Goal: Task Accomplishment & Management: Manage account settings

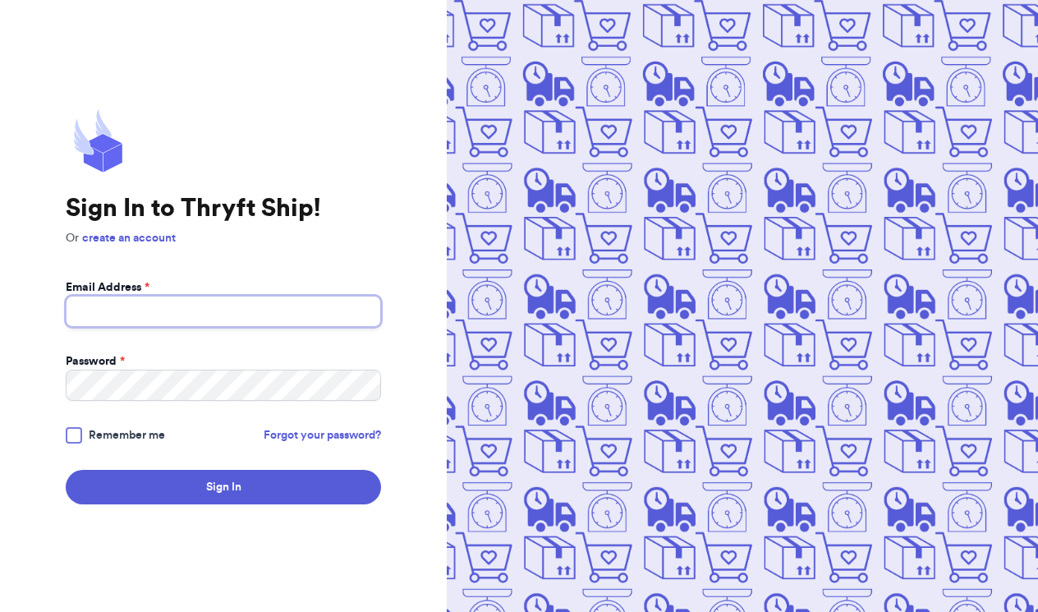
type input "kbarnies@outlook.com"
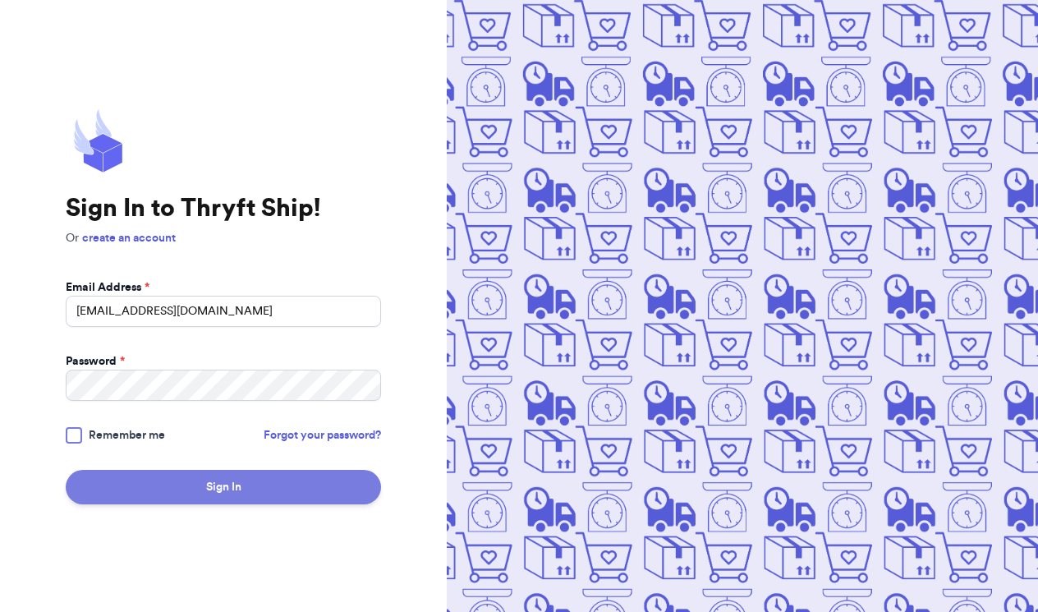
click at [211, 481] on button "Sign In" at bounding box center [223, 487] width 315 height 34
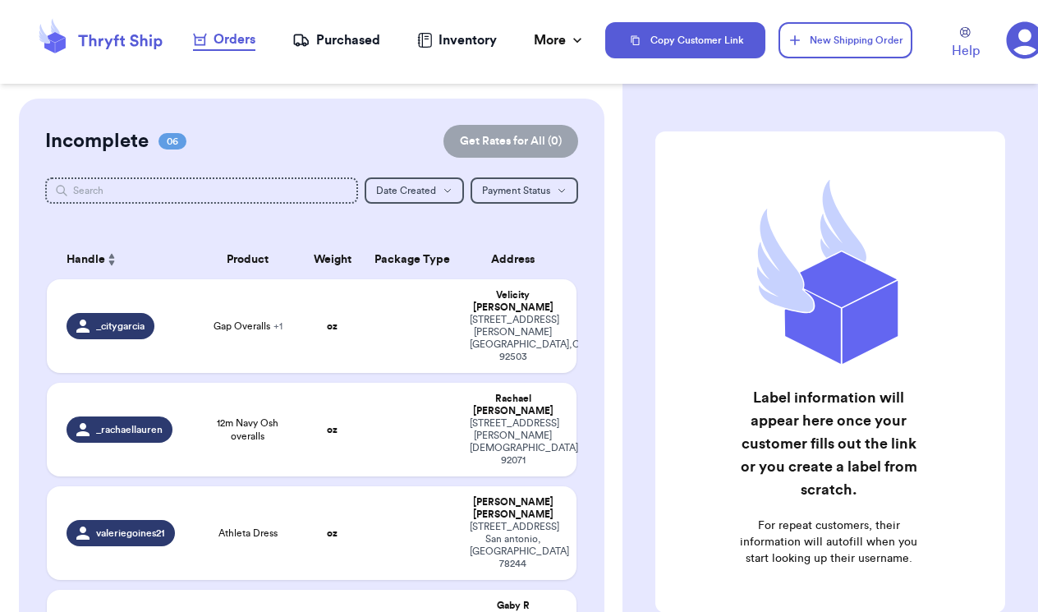
checkbox input "false"
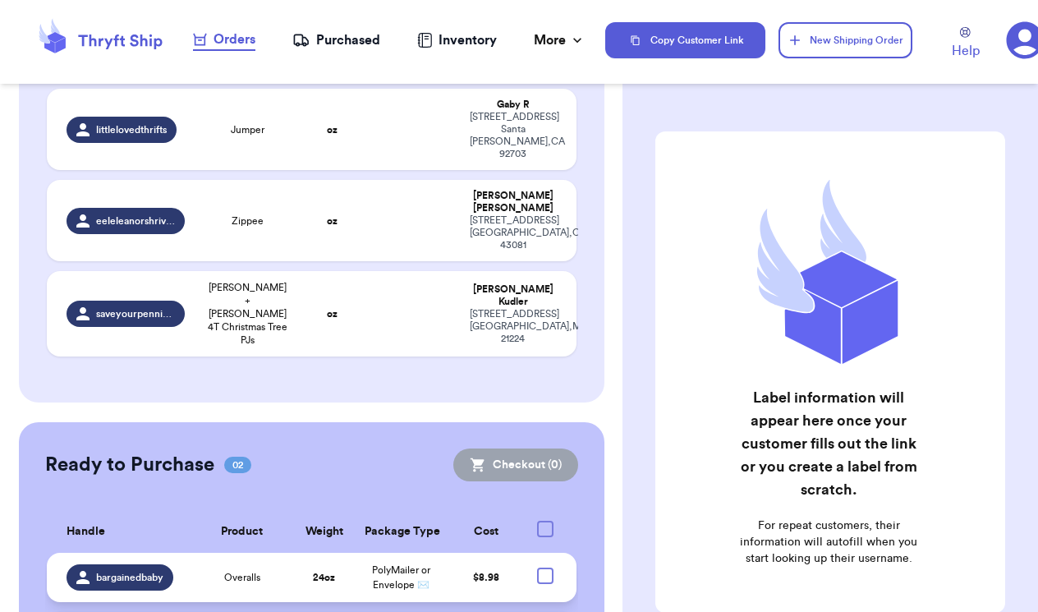
scroll to position [500, 0]
click at [543, 568] on div at bounding box center [545, 576] width 16 height 16
click at [545, 568] on input "checkbox" at bounding box center [545, 568] width 1 height 1
checkbox input "true"
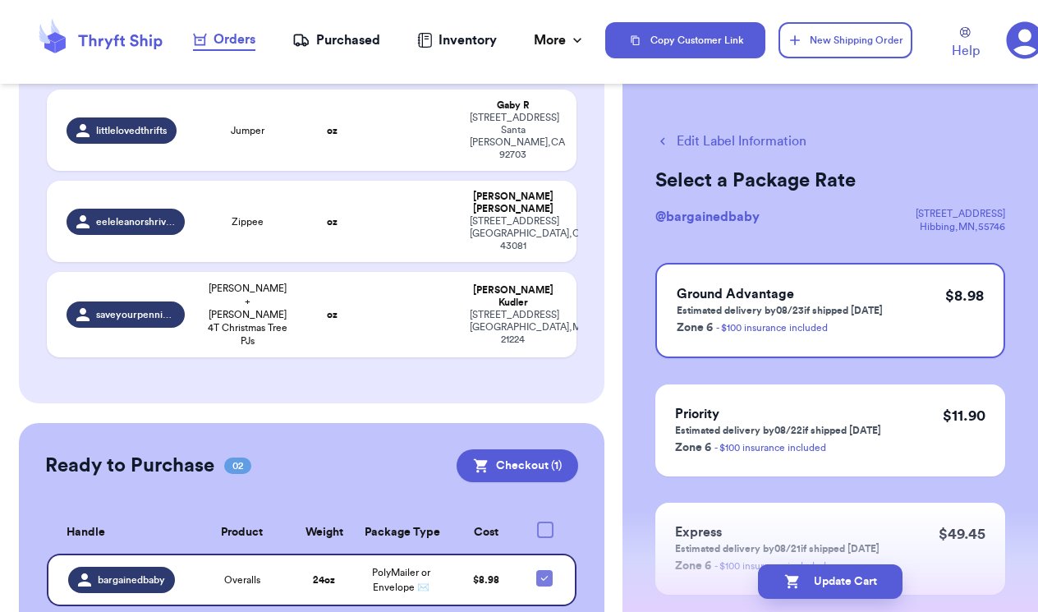
checkbox input "true"
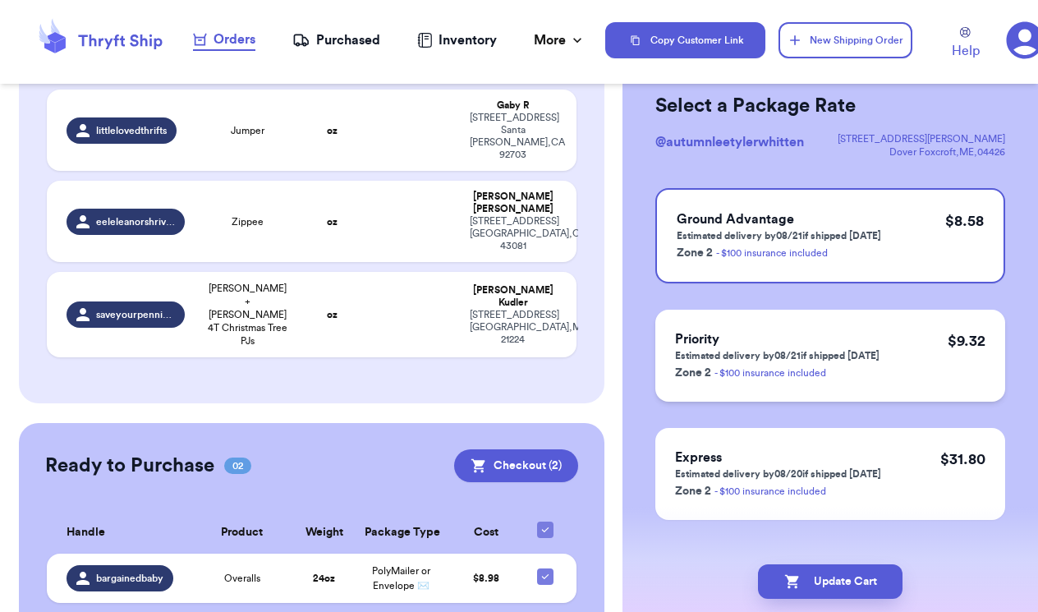
scroll to position [89, 0]
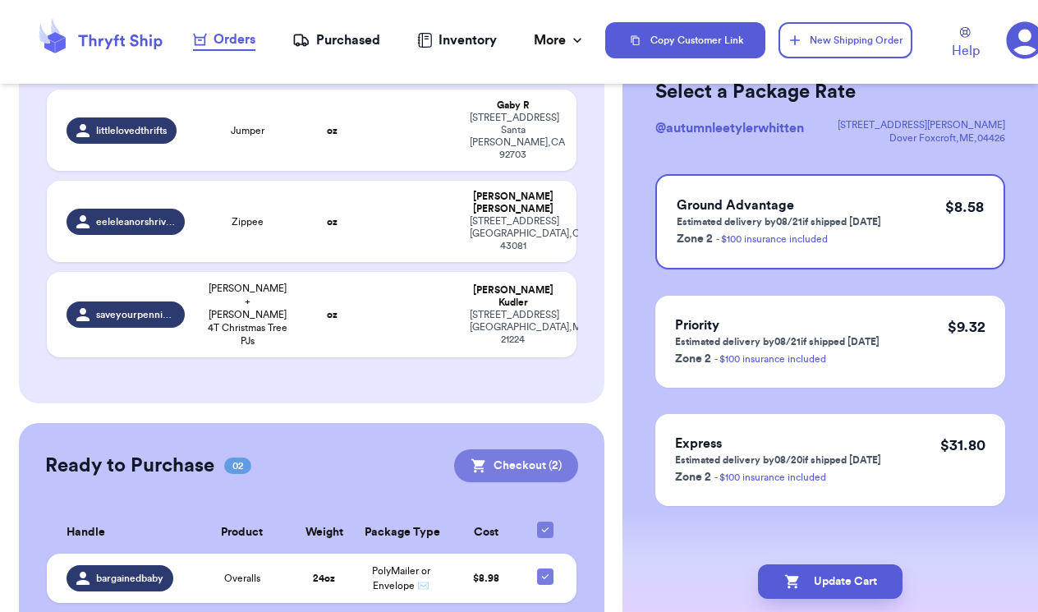
click at [549, 449] on button "Checkout ( 2 )" at bounding box center [516, 465] width 124 height 33
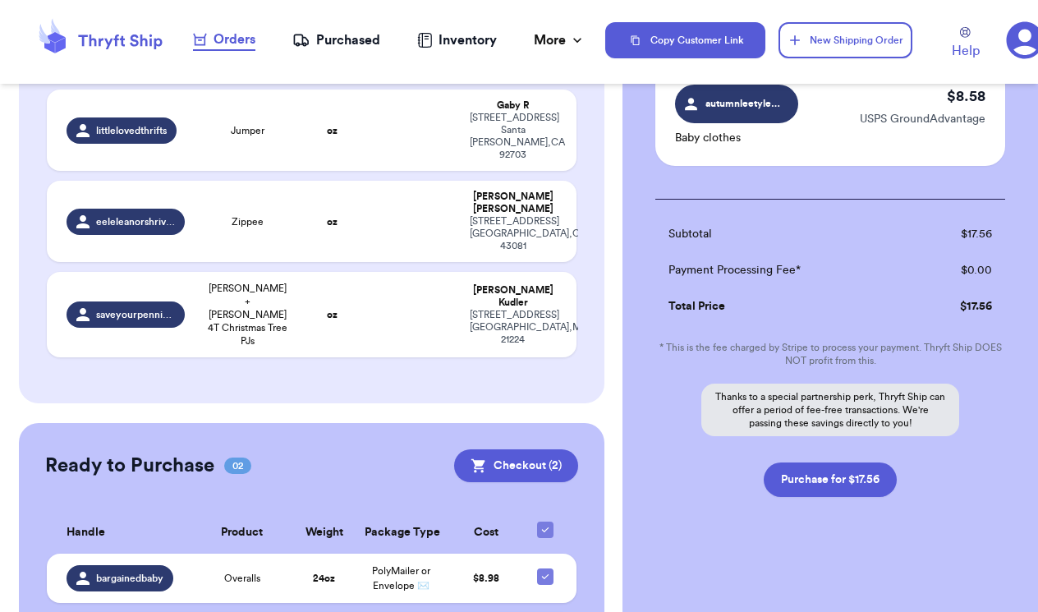
scroll to position [253, 0]
click at [807, 481] on button "Purchase for $17.56" at bounding box center [830, 479] width 133 height 34
checkbox input "false"
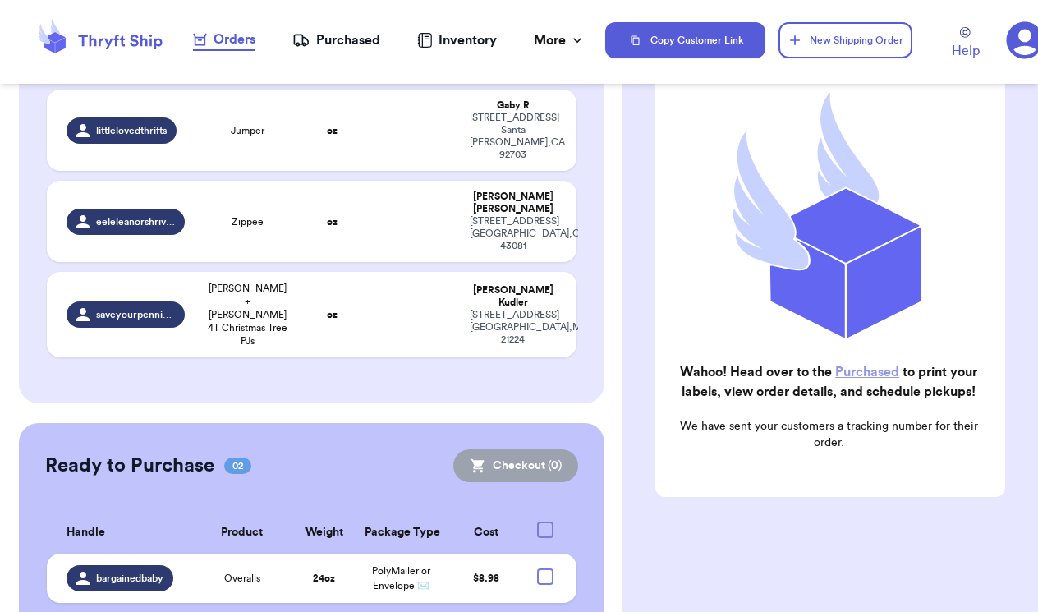
checkbox input "true"
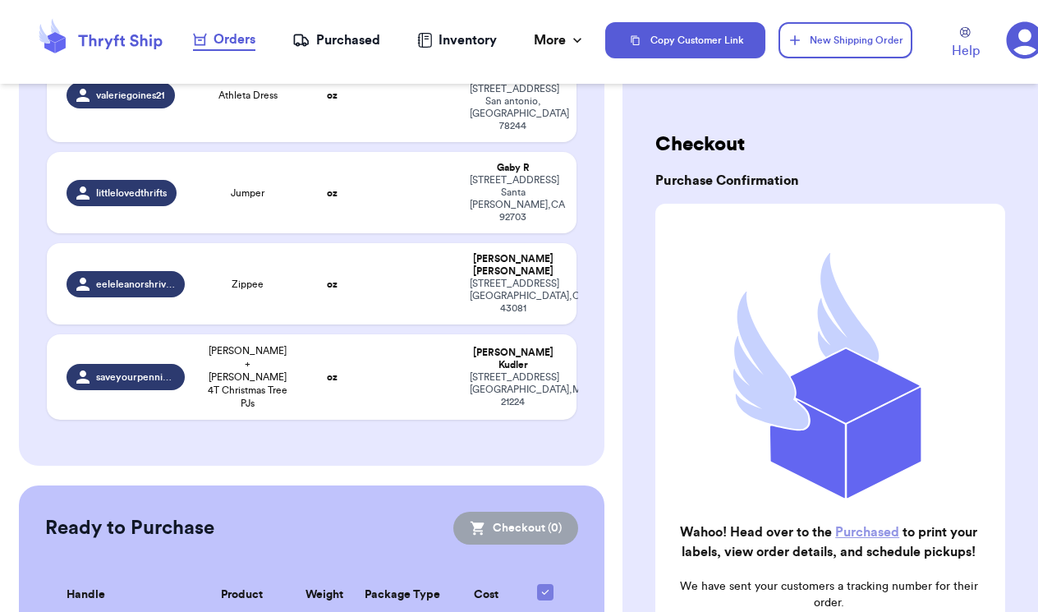
scroll to position [0, 0]
click at [348, 45] on div "Purchased" at bounding box center [336, 40] width 88 height 20
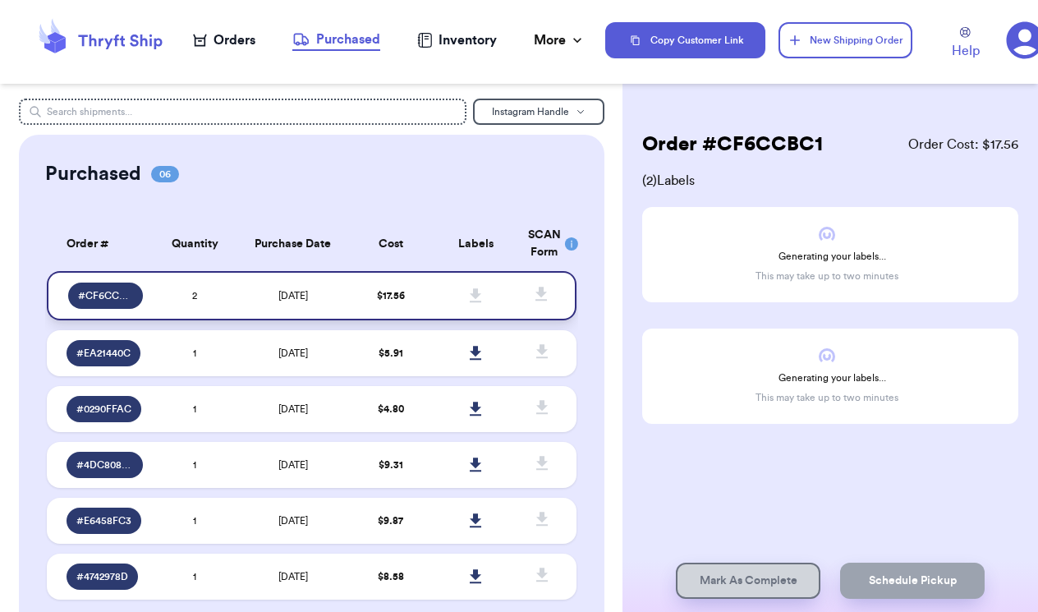
click at [121, 302] on span "# CF6CCBC1" at bounding box center [105, 295] width 55 height 13
click at [296, 301] on span "8/19/2025" at bounding box center [293, 296] width 30 height 10
click at [479, 302] on icon at bounding box center [475, 295] width 11 height 14
click at [308, 301] on span "8/19/2025" at bounding box center [293, 296] width 30 height 10
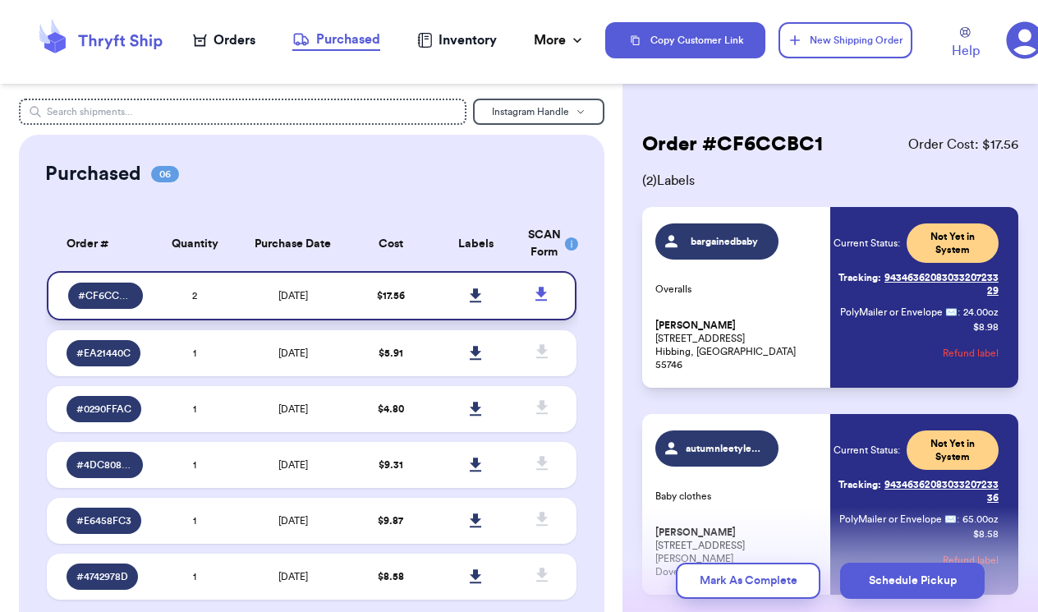
click at [475, 302] on icon at bounding box center [475, 295] width 11 height 14
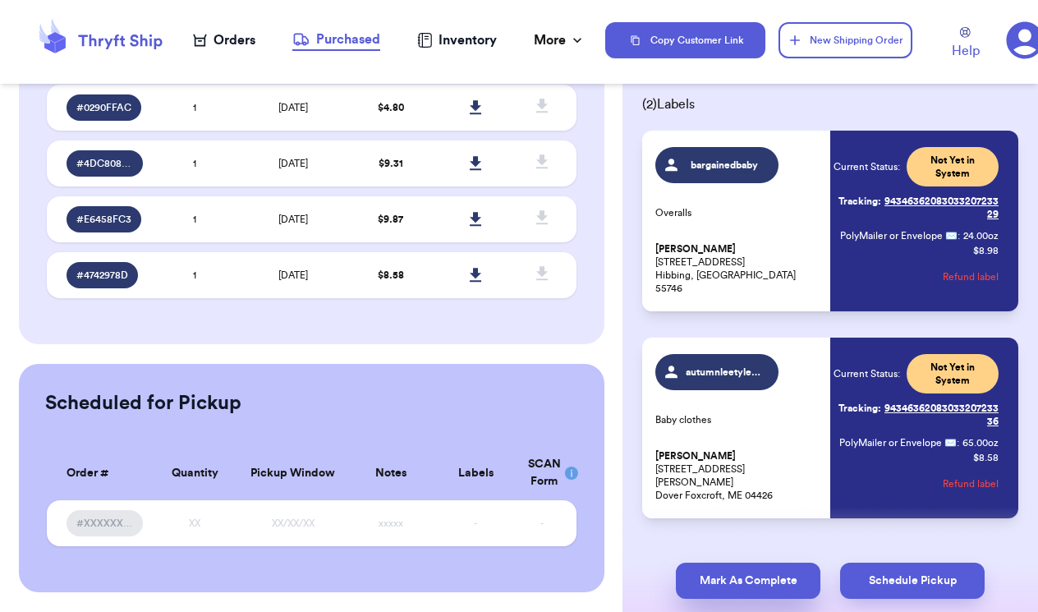
scroll to position [81, 0]
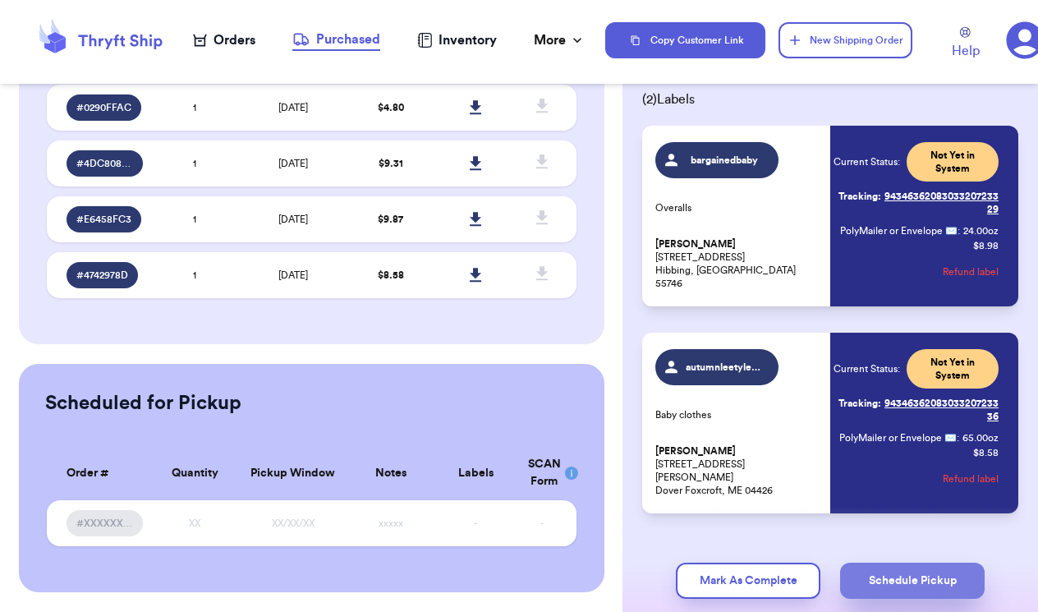
click at [879, 580] on button "Schedule Pickup" at bounding box center [912, 581] width 145 height 36
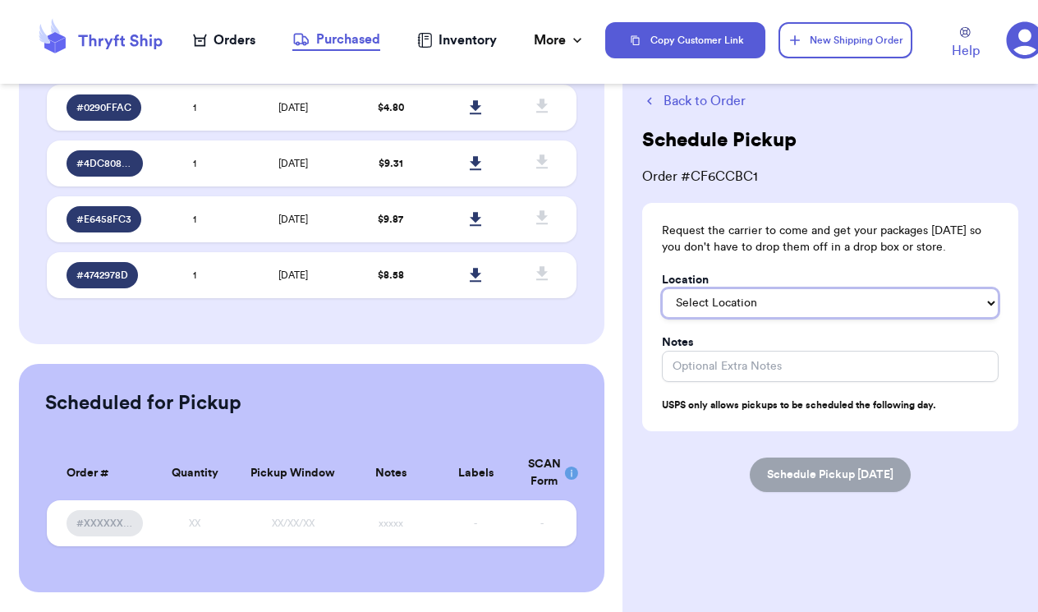
select select "In/At Mailbox"
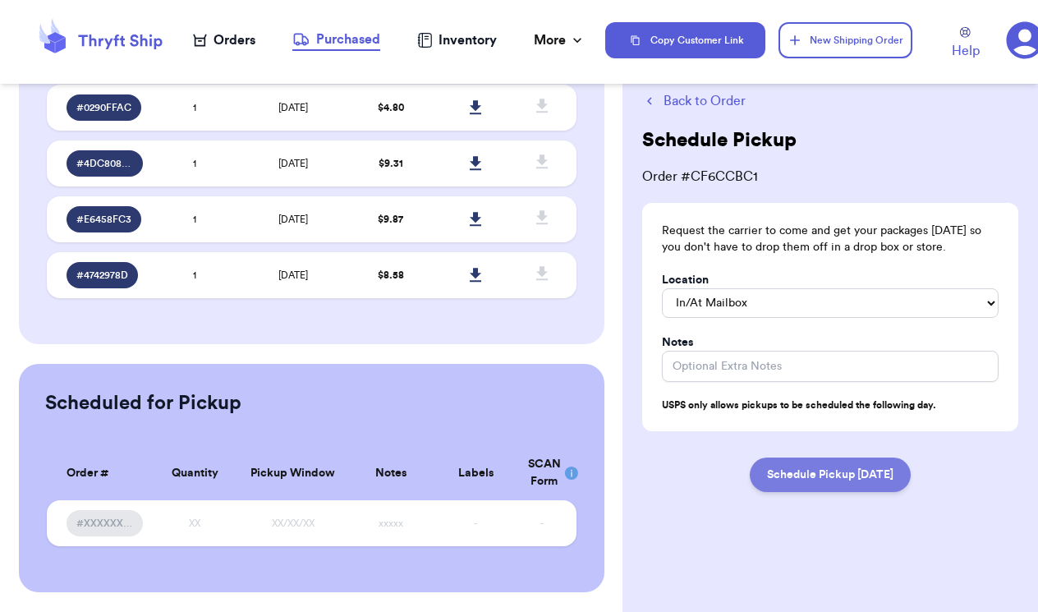
click at [795, 465] on button "Schedule Pickup Tomorrow" at bounding box center [830, 474] width 161 height 34
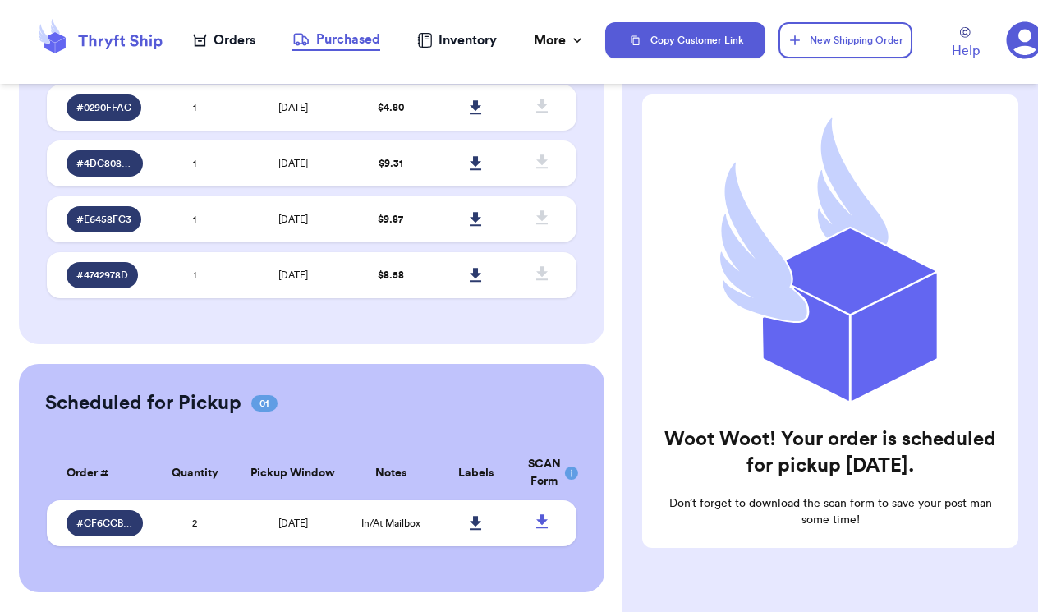
scroll to position [128, 0]
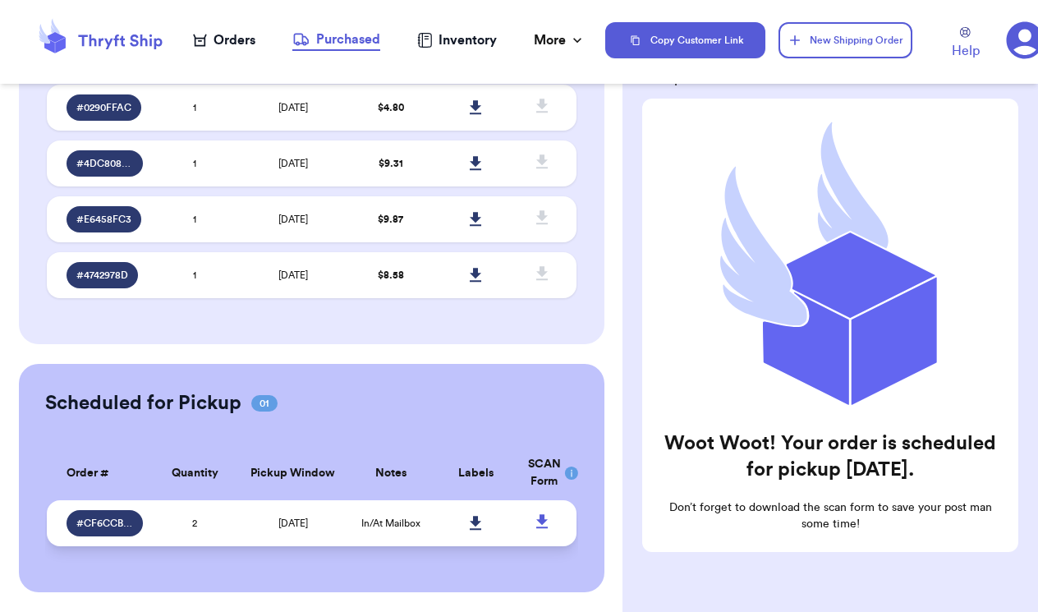
click at [541, 514] on icon at bounding box center [541, 521] width 11 height 14
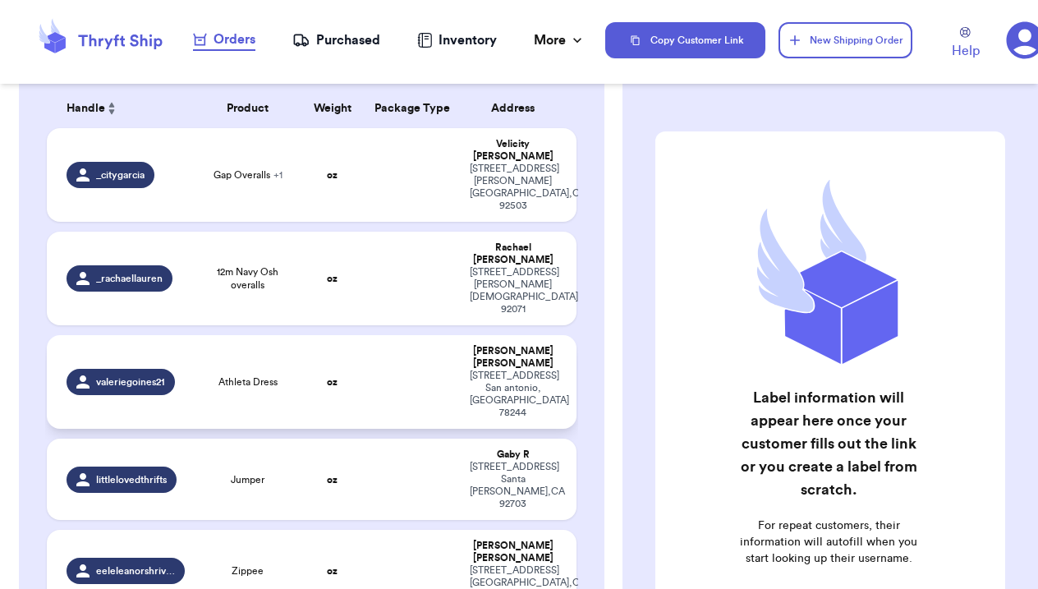
scroll to position [154, 0]
